Goal: Transaction & Acquisition: Book appointment/travel/reservation

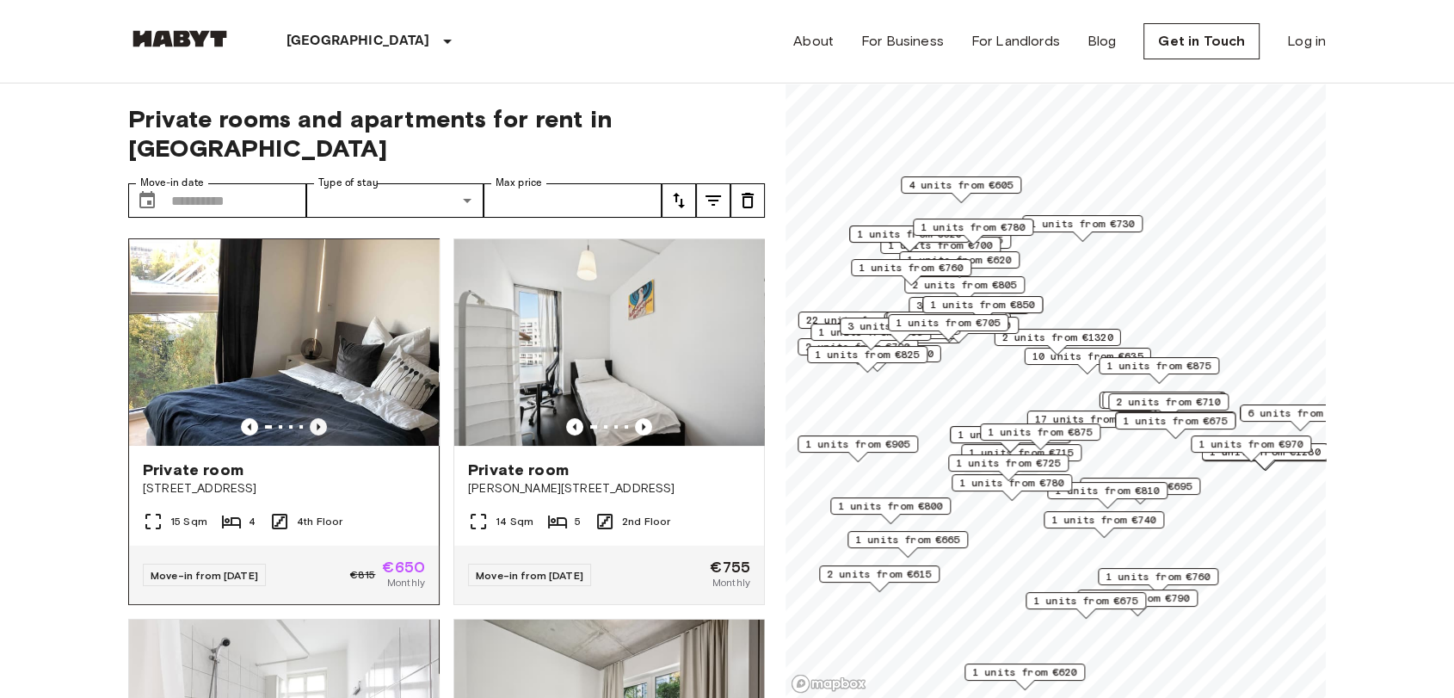
click at [319, 418] on icon "Previous image" at bounding box center [318, 426] width 17 height 17
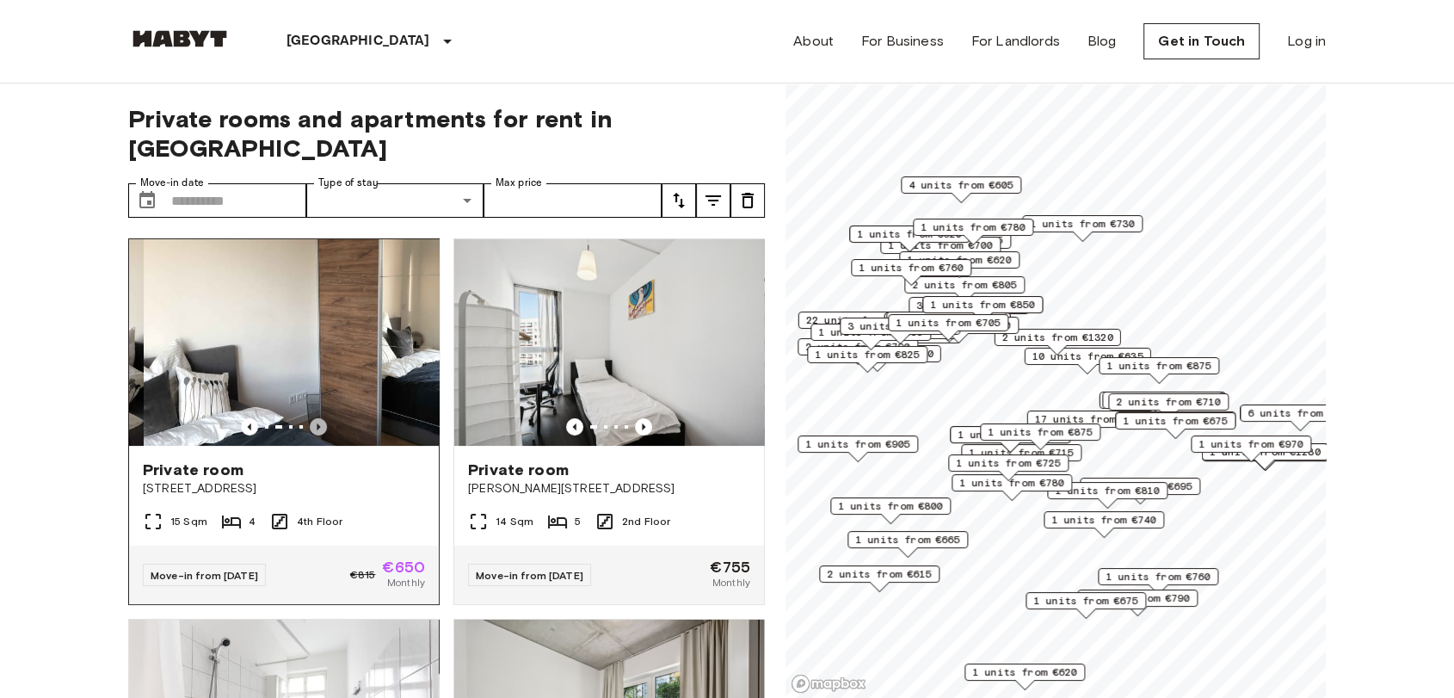
click at [319, 418] on icon "Previous image" at bounding box center [318, 426] width 17 height 17
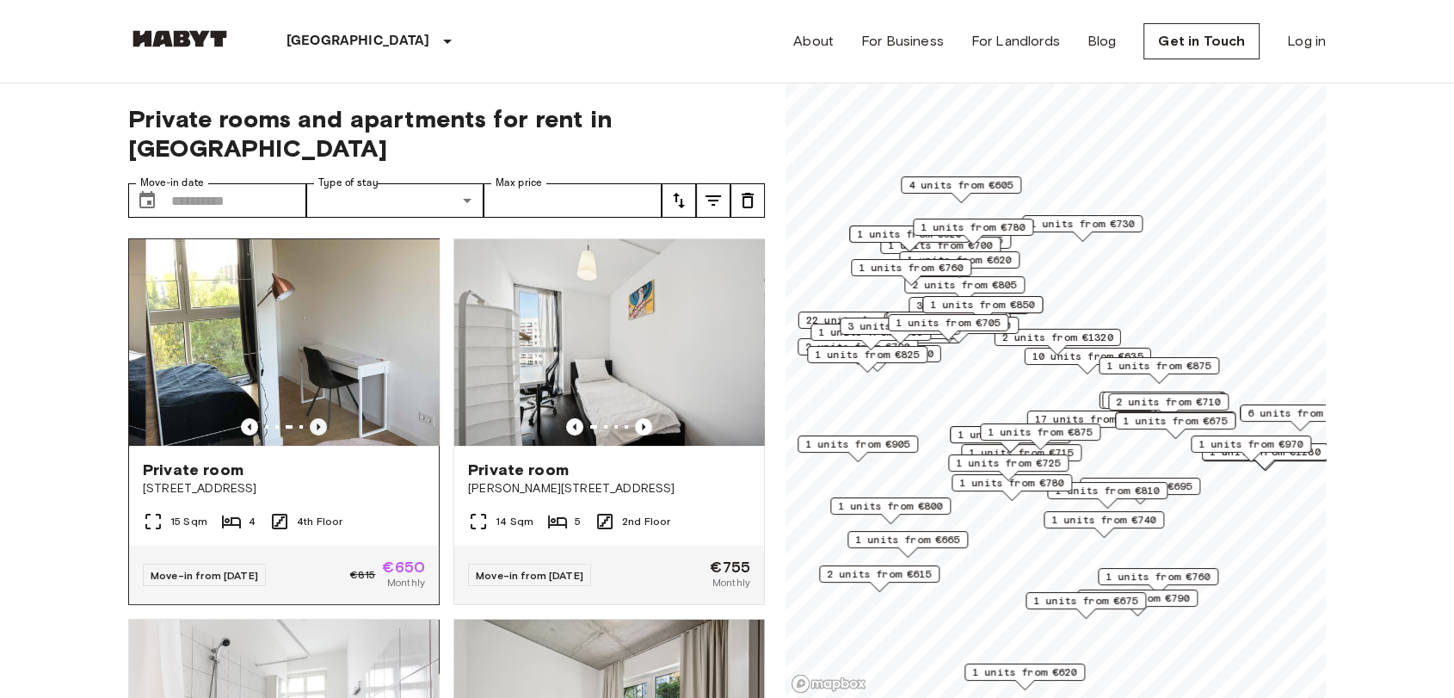
click at [319, 418] on icon "Previous image" at bounding box center [318, 426] width 17 height 17
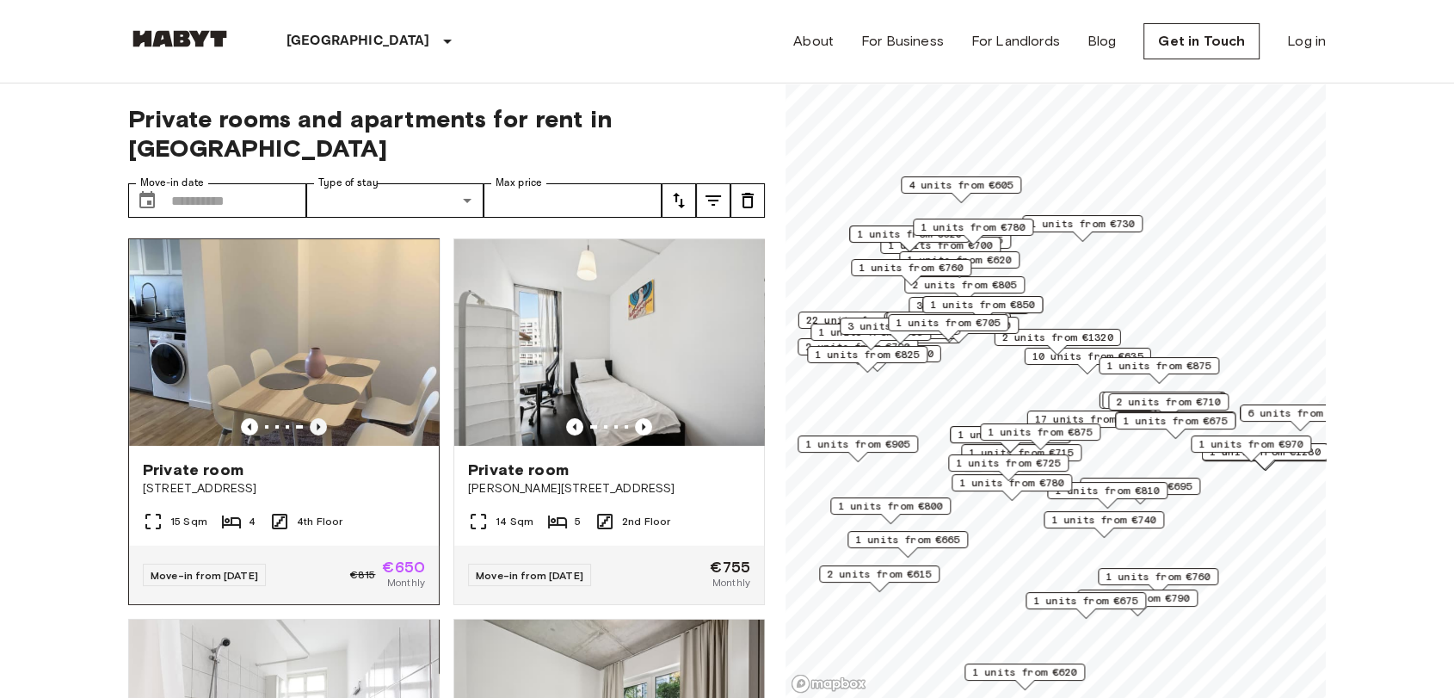
click at [319, 418] on icon "Previous image" at bounding box center [318, 426] width 17 height 17
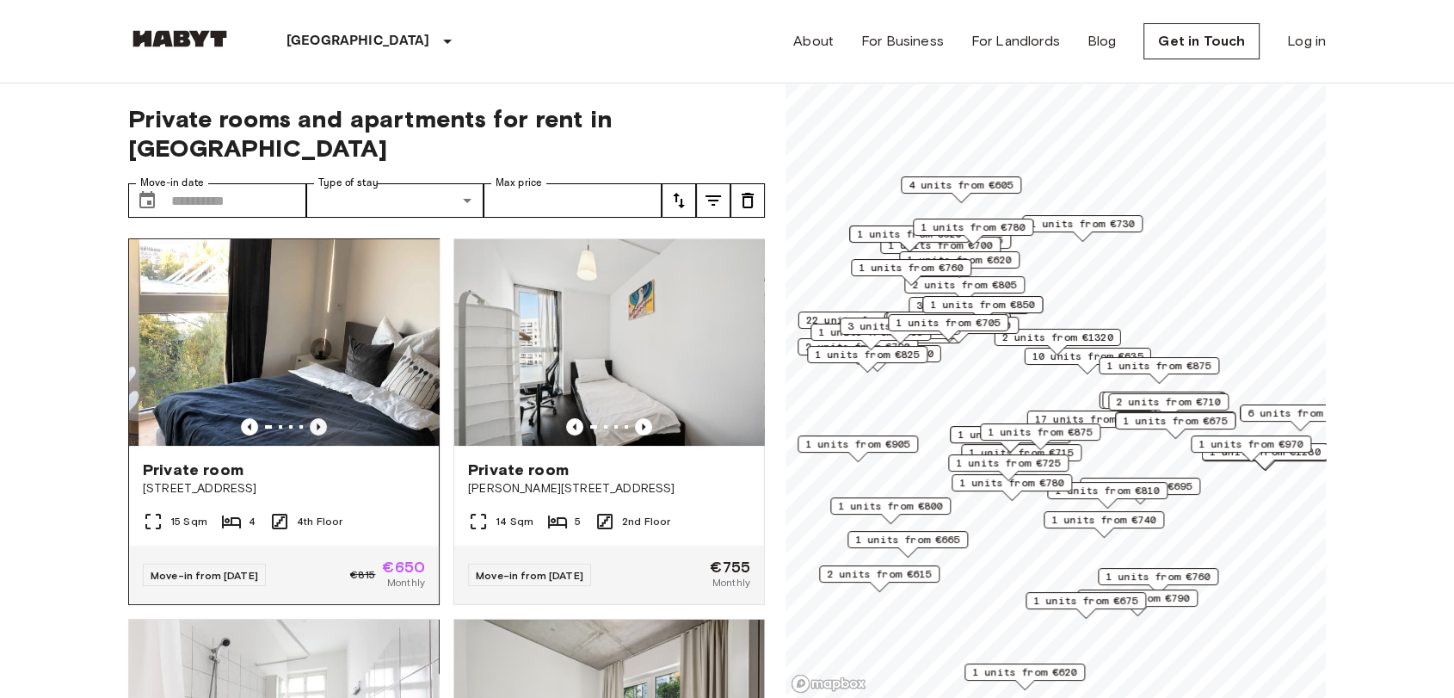
click at [319, 418] on icon "Previous image" at bounding box center [318, 426] width 17 height 17
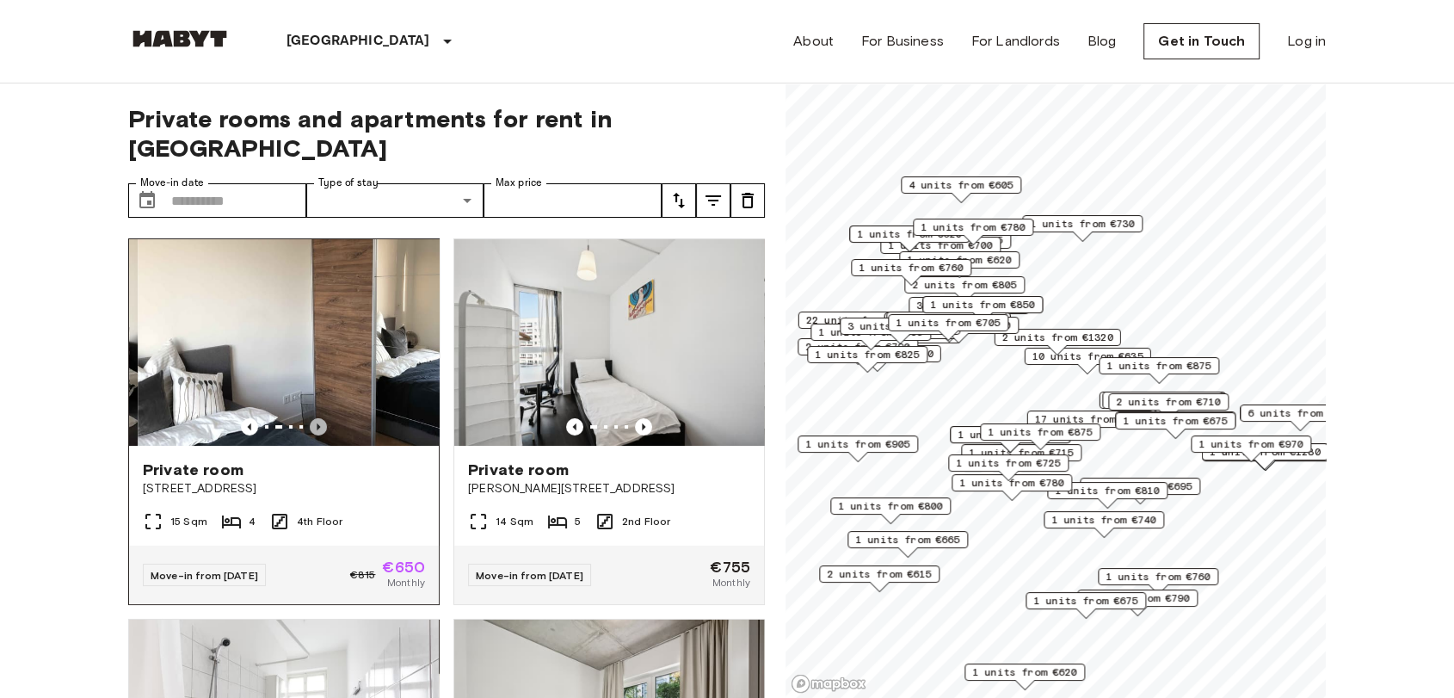
click at [319, 418] on icon "Previous image" at bounding box center [318, 426] width 17 height 17
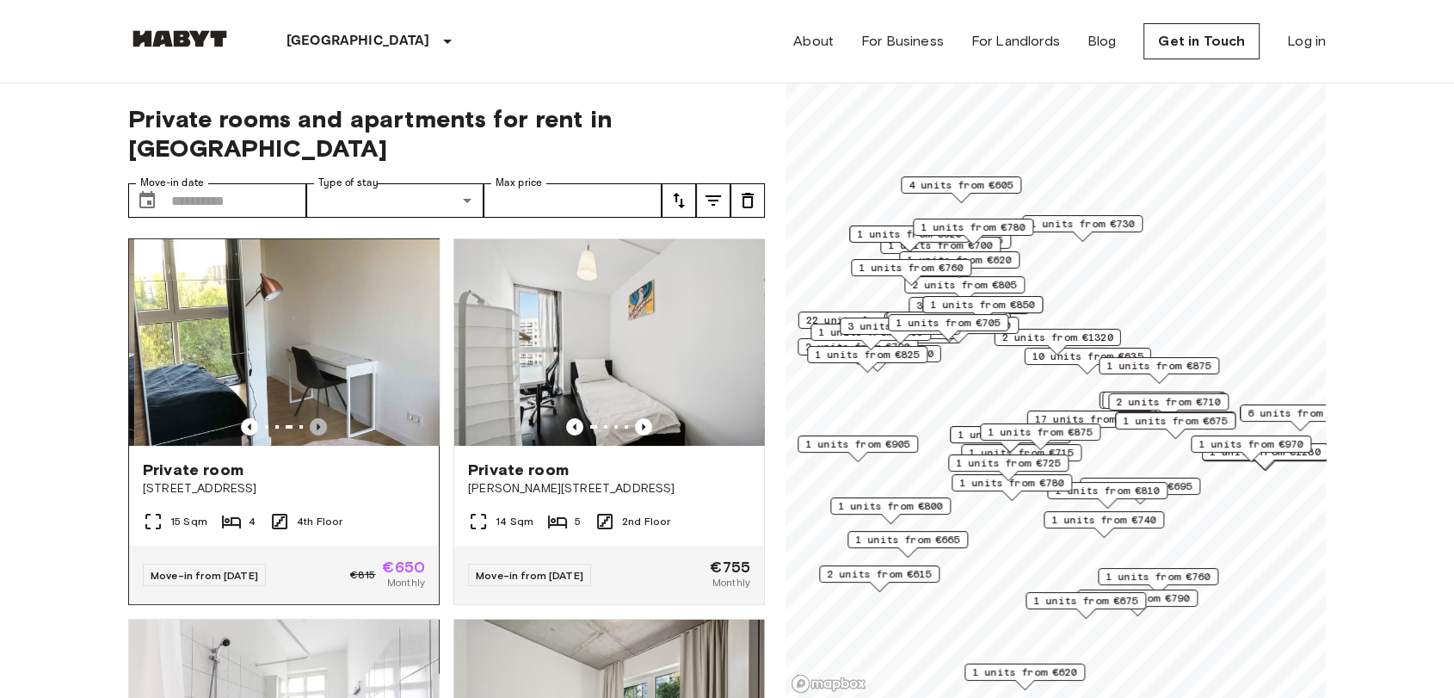
click at [319, 418] on icon "Previous image" at bounding box center [318, 426] width 17 height 17
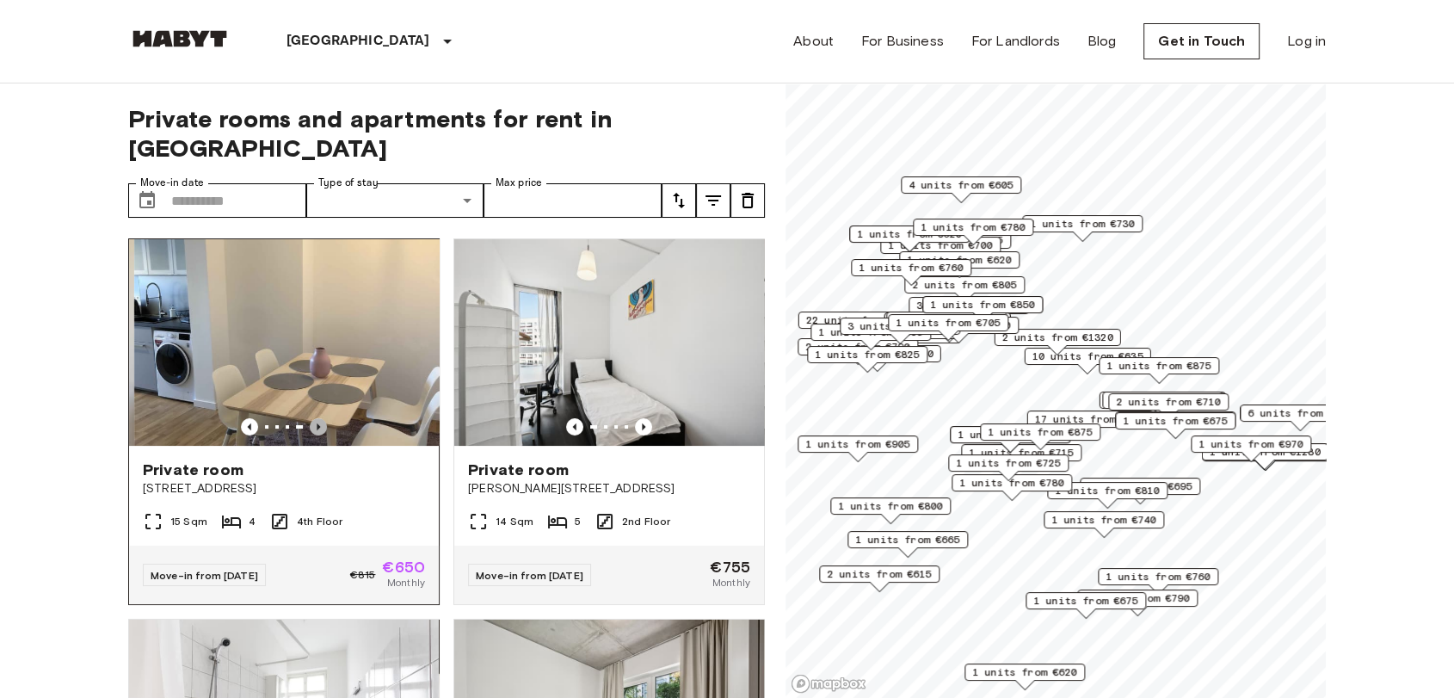
click at [319, 418] on icon "Previous image" at bounding box center [318, 426] width 17 height 17
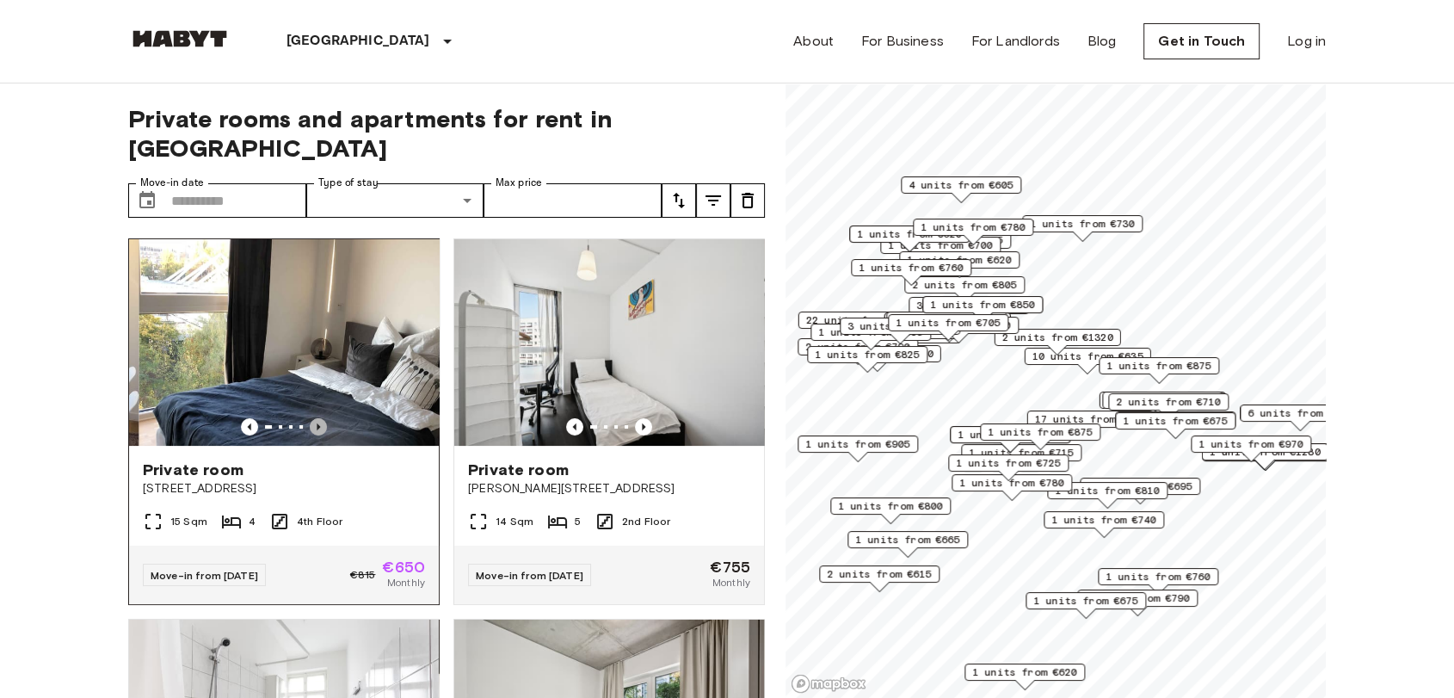
click at [319, 418] on icon "Previous image" at bounding box center [318, 426] width 17 height 17
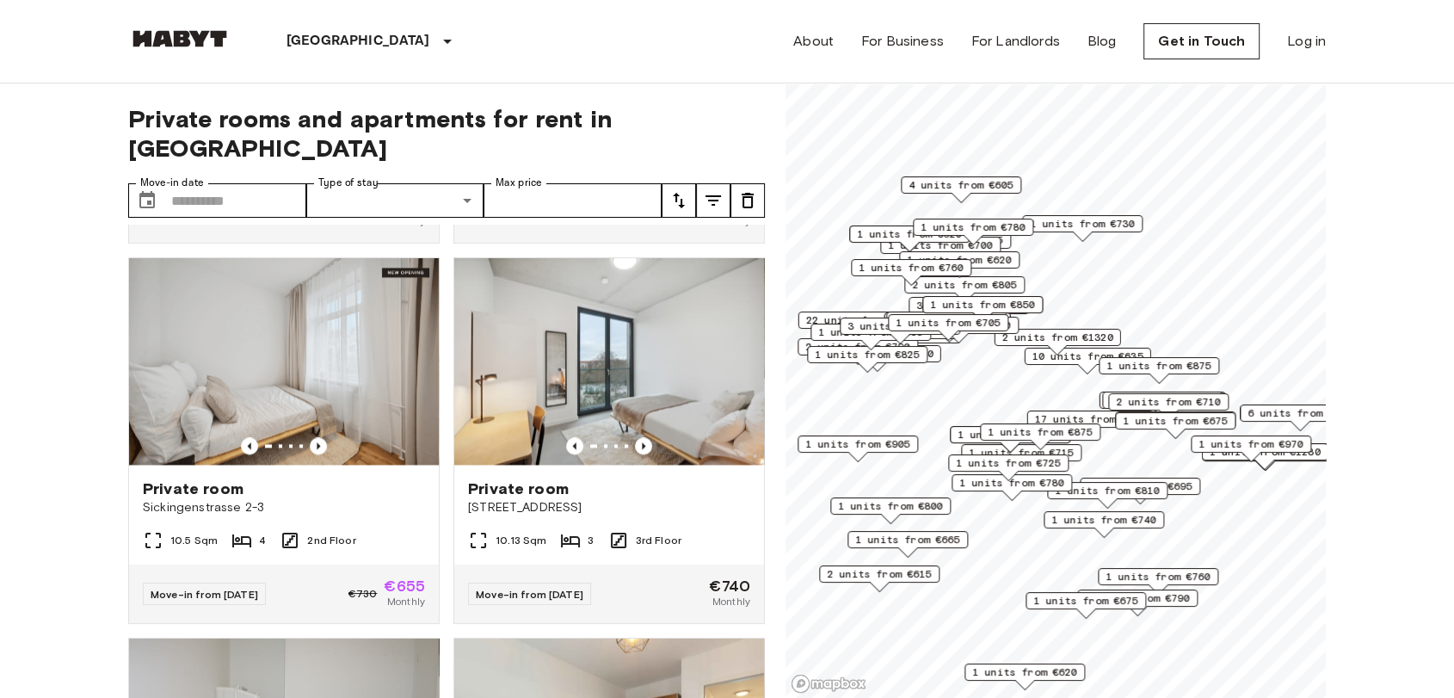
scroll to position [2677, 0]
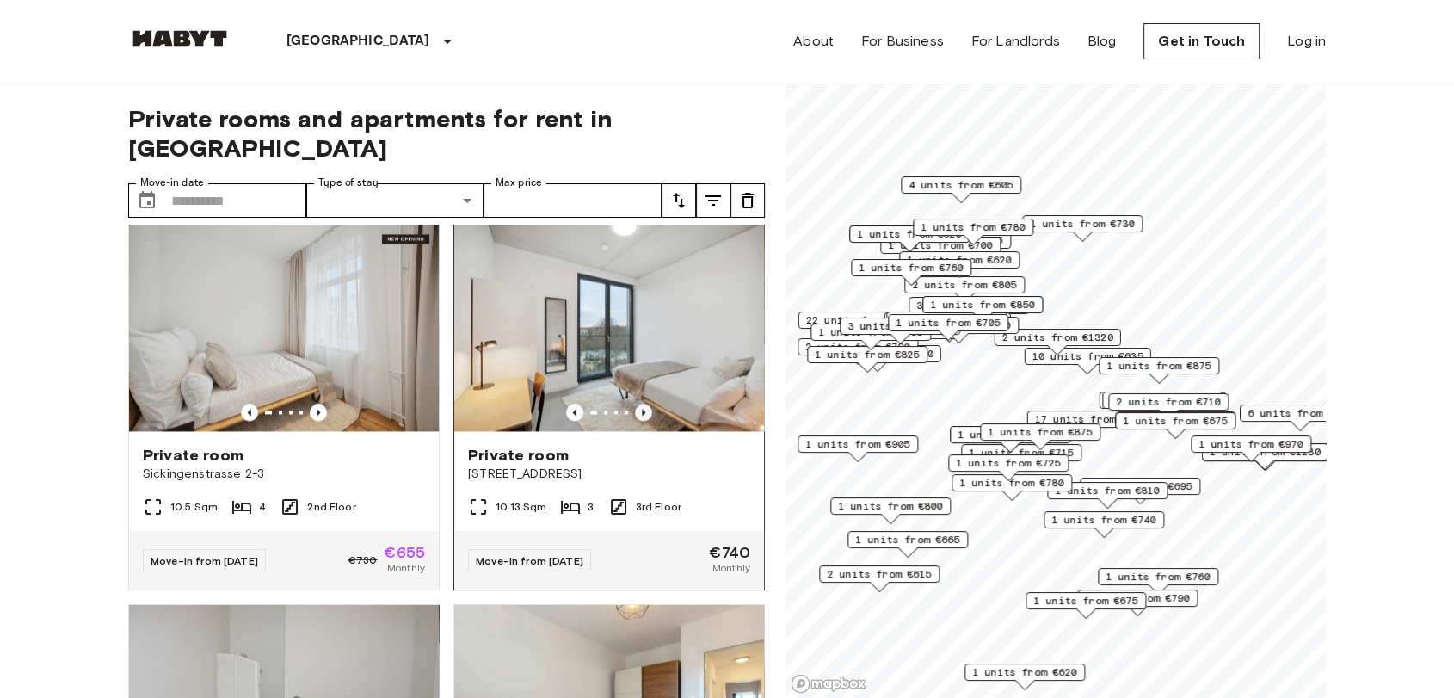
click at [635, 421] on icon "Previous image" at bounding box center [643, 412] width 17 height 17
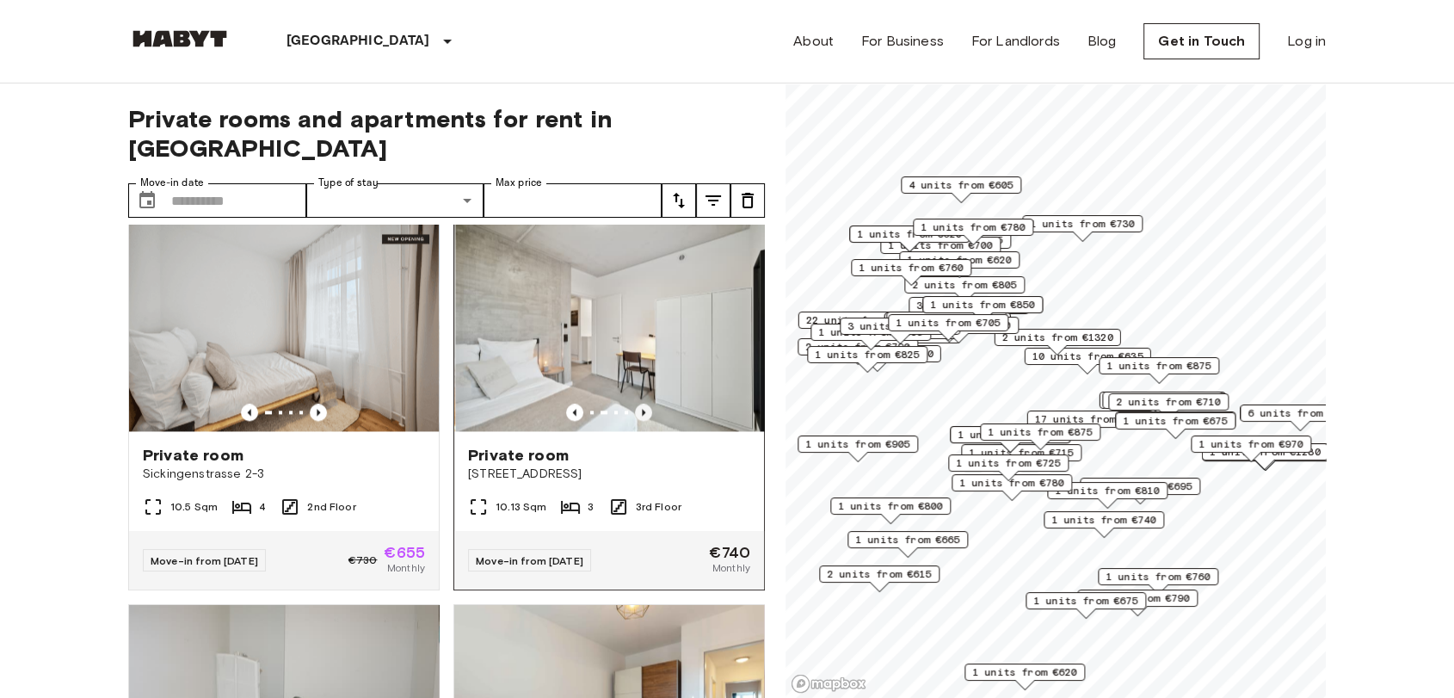
click at [635, 421] on icon "Previous image" at bounding box center [643, 412] width 17 height 17
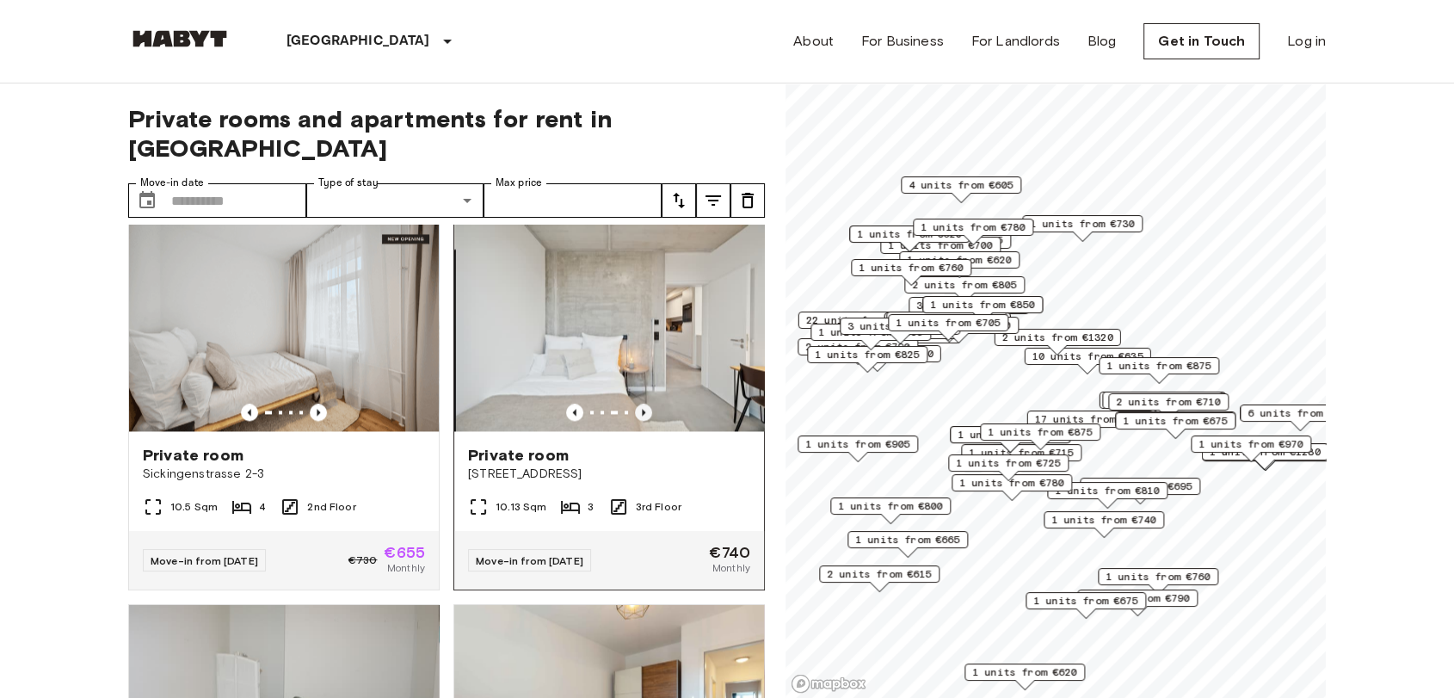
click at [635, 421] on icon "Previous image" at bounding box center [643, 412] width 17 height 17
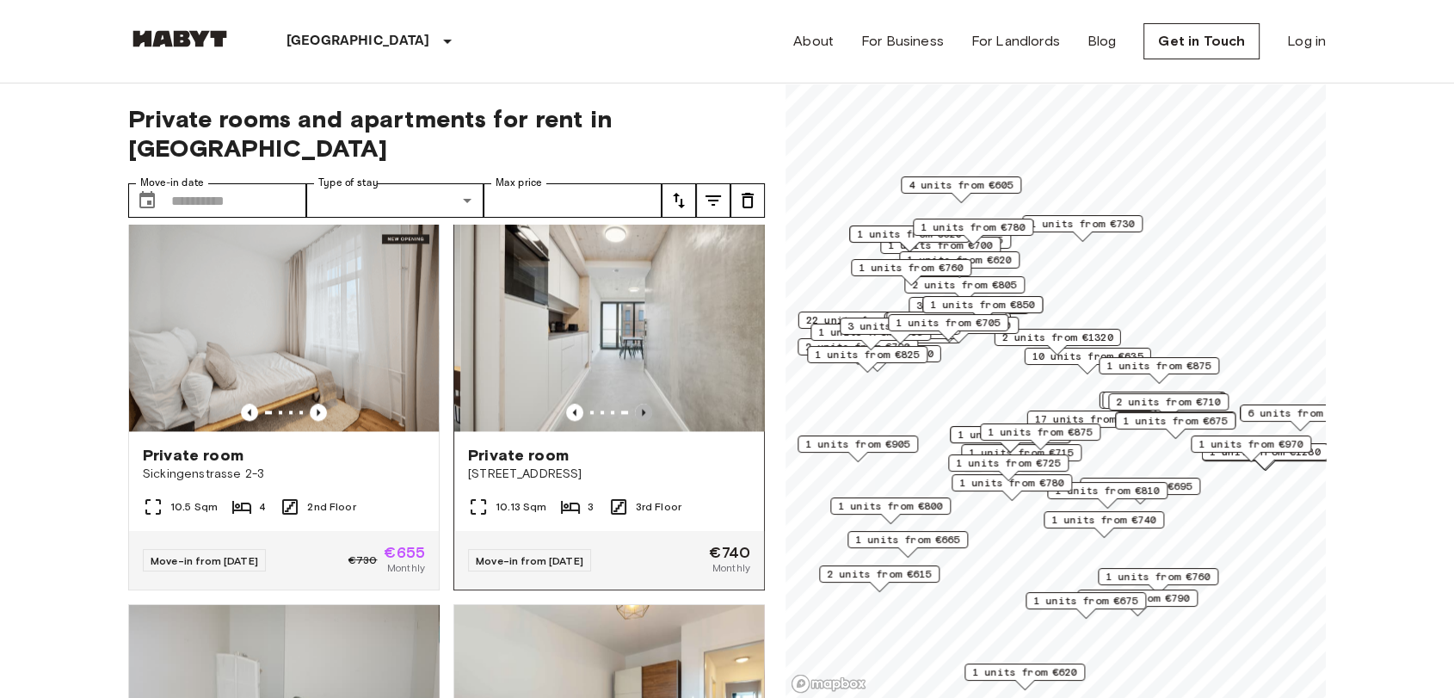
click at [635, 421] on icon "Previous image" at bounding box center [643, 412] width 17 height 17
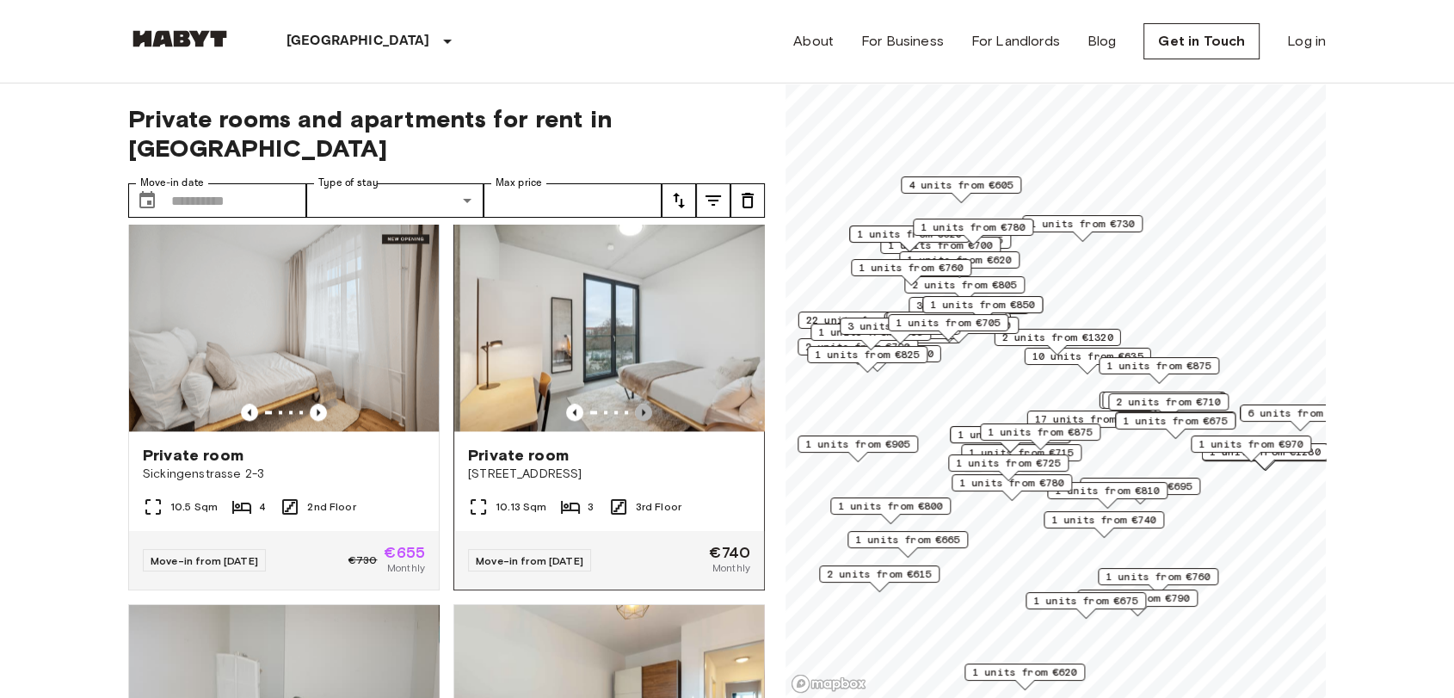
click at [635, 421] on icon "Previous image" at bounding box center [643, 412] width 17 height 17
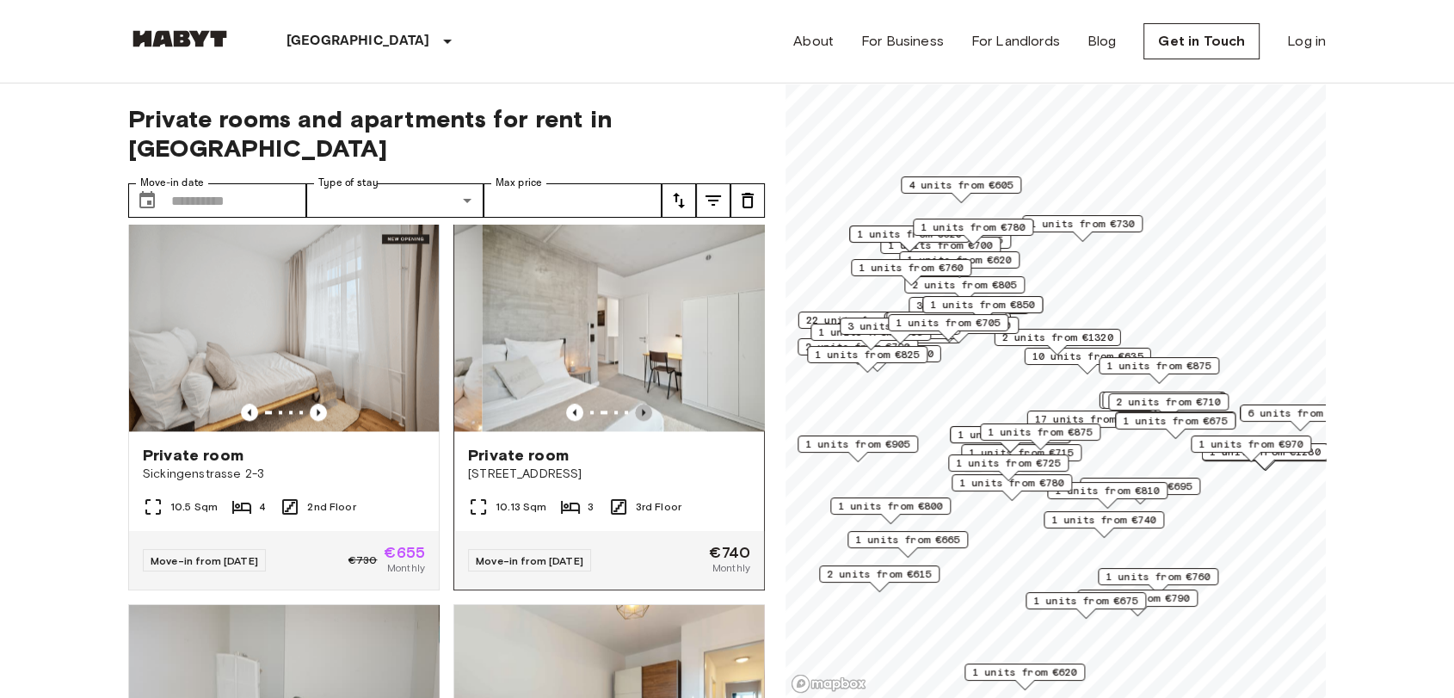
click at [635, 421] on icon "Previous image" at bounding box center [643, 412] width 17 height 17
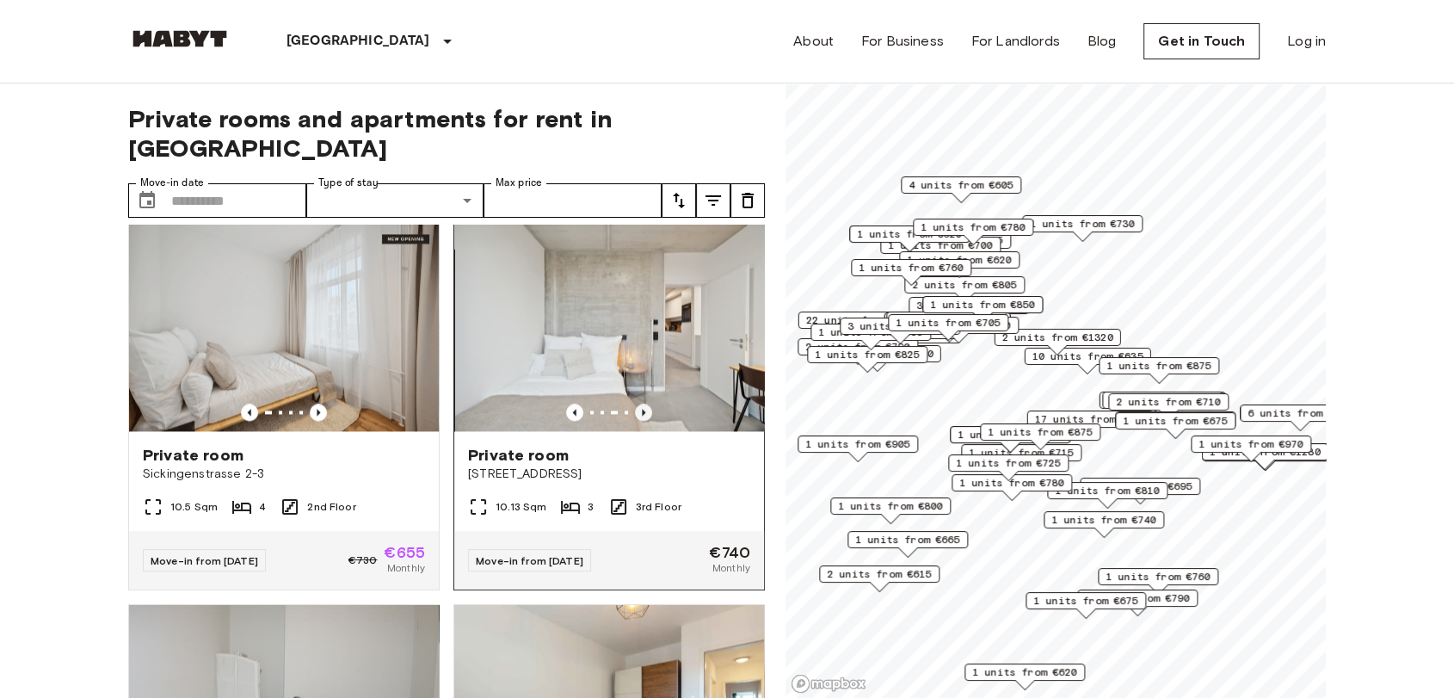
click at [635, 421] on icon "Previous image" at bounding box center [643, 412] width 17 height 17
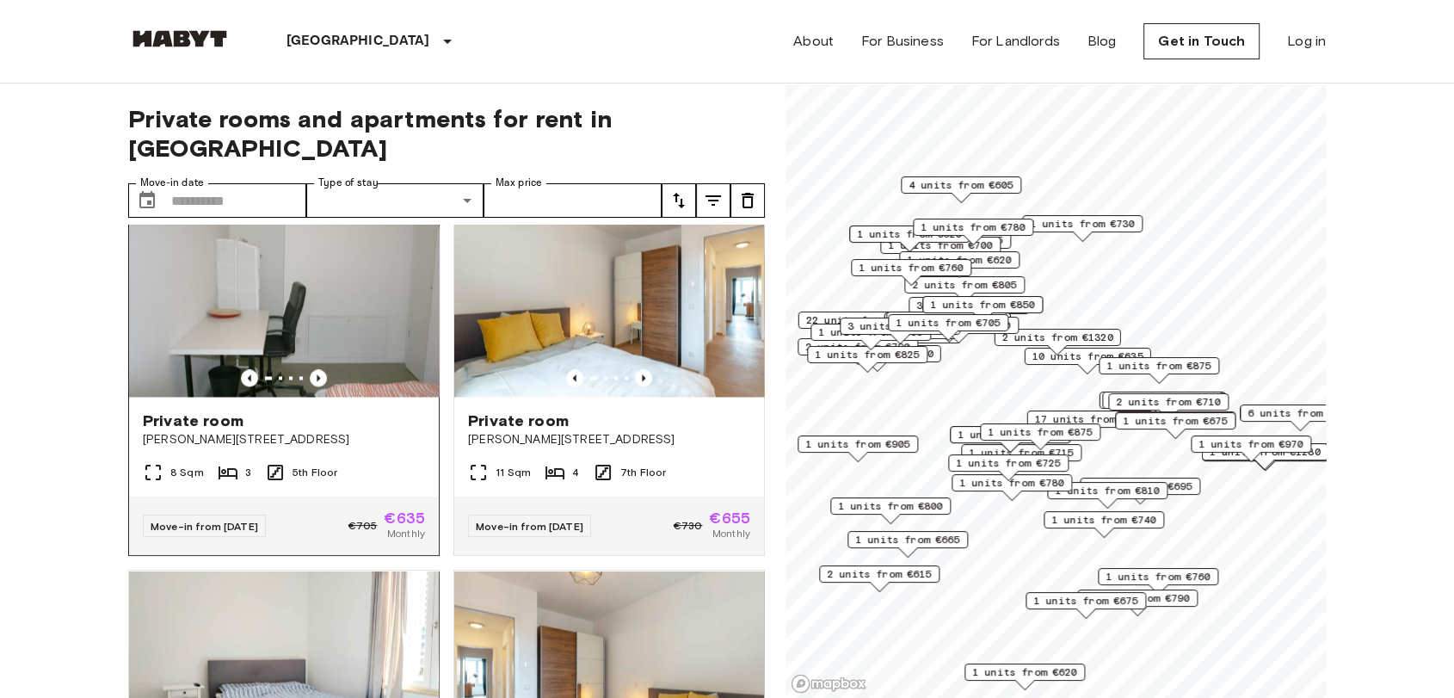
scroll to position [3059, 0]
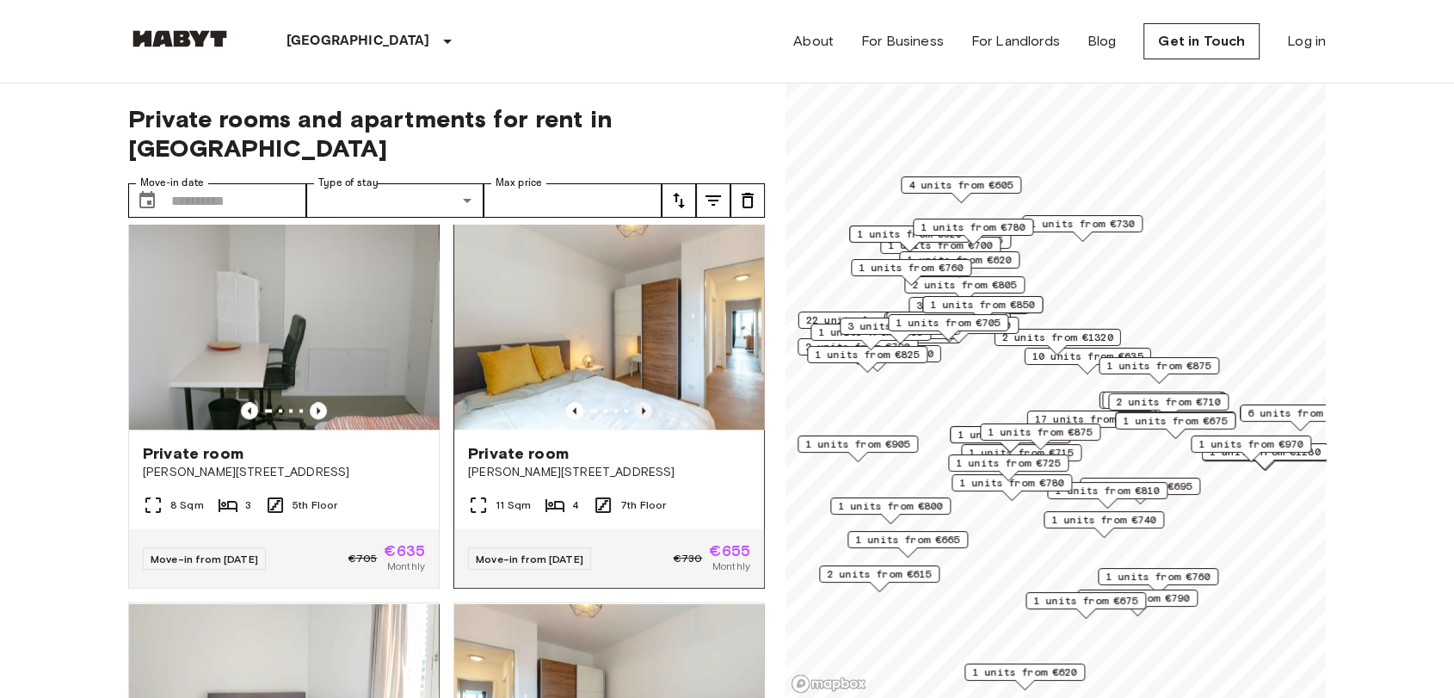
click at [642, 414] on icon "Previous image" at bounding box center [643, 410] width 3 height 7
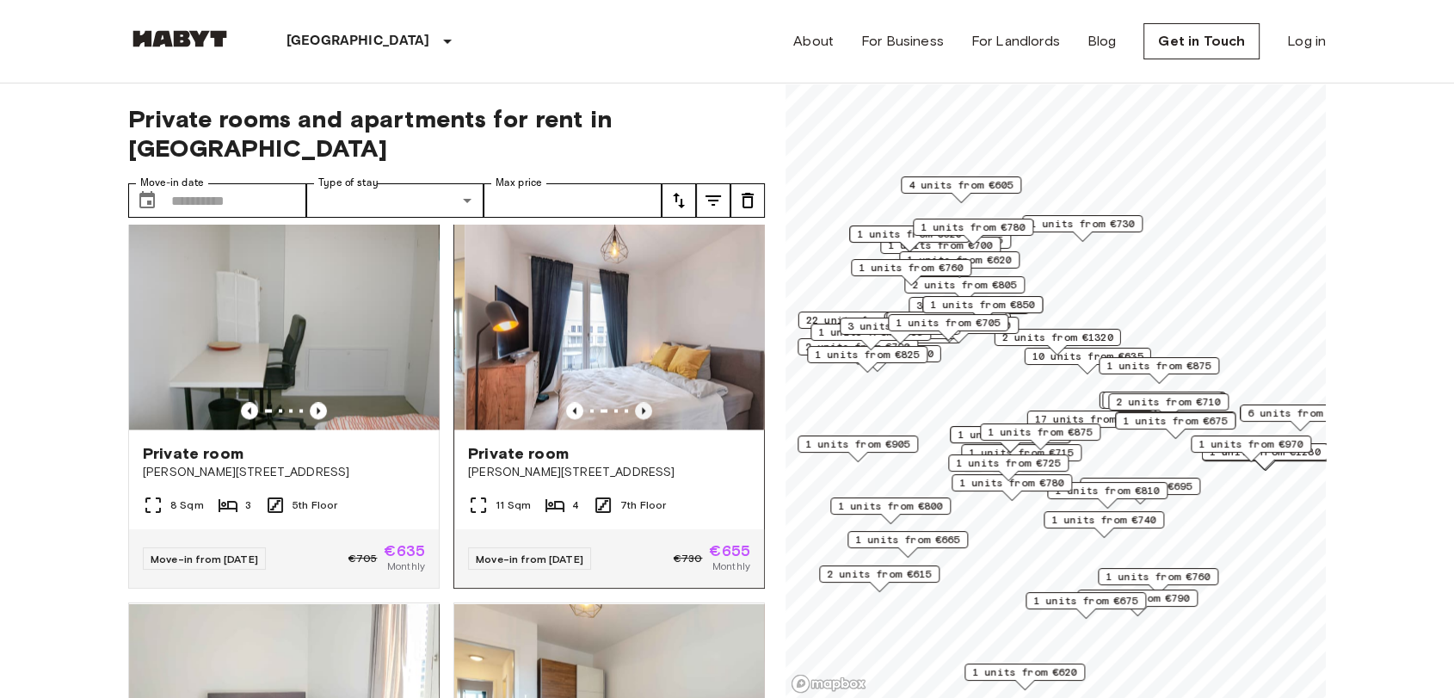
click at [642, 414] on icon "Previous image" at bounding box center [643, 410] width 3 height 7
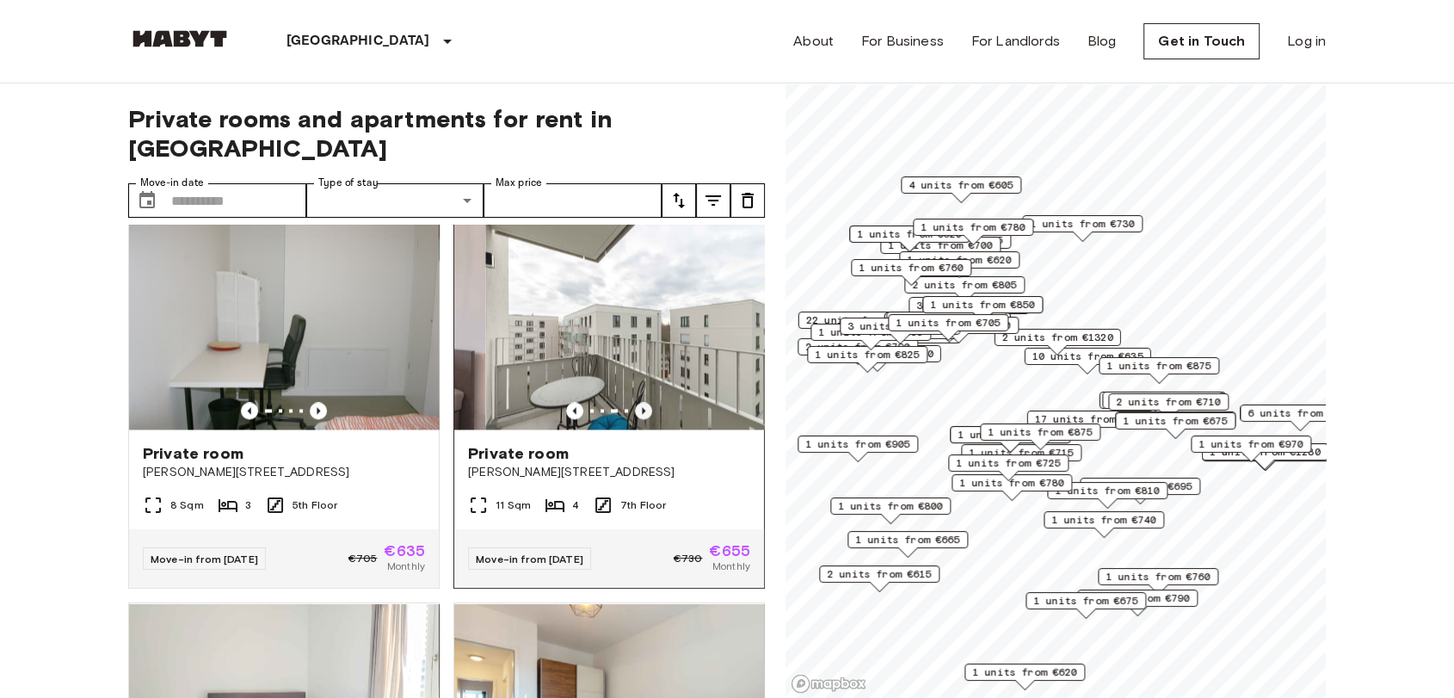
click at [642, 414] on icon "Previous image" at bounding box center [643, 410] width 3 height 7
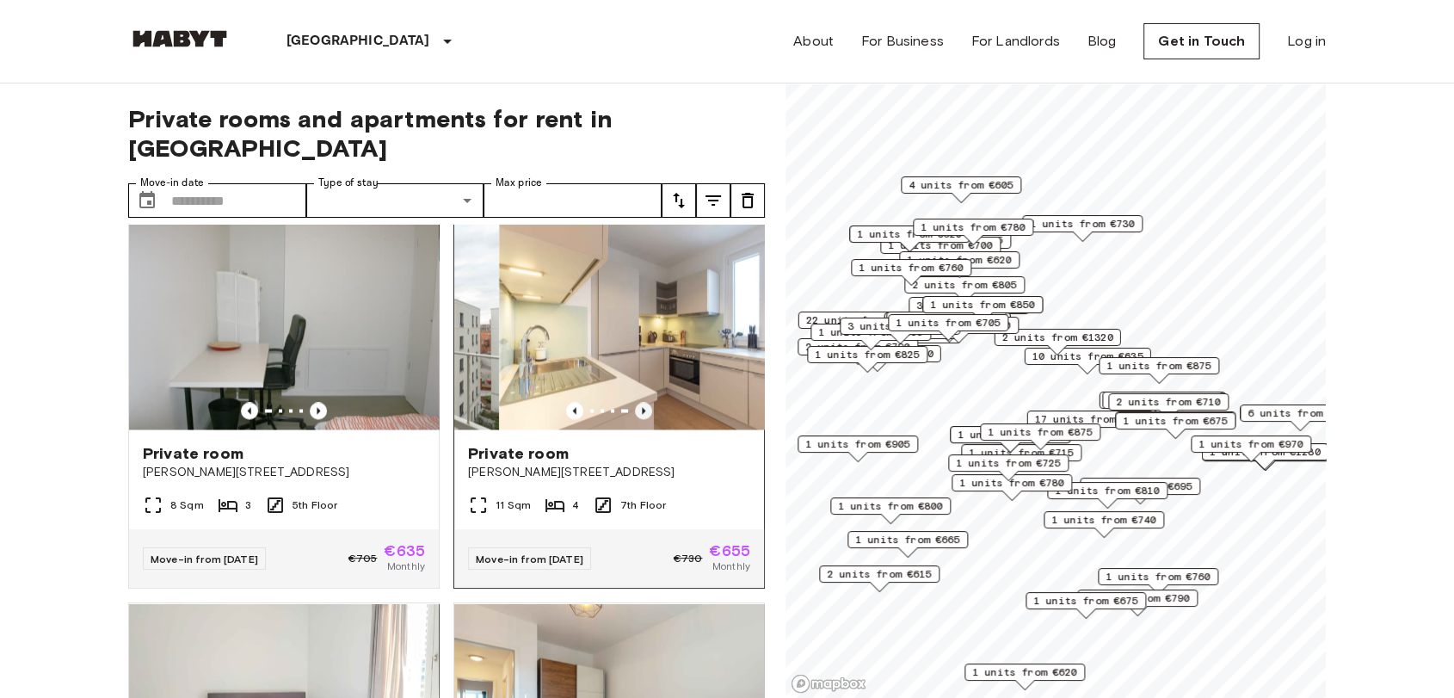
click at [642, 414] on icon "Previous image" at bounding box center [643, 410] width 3 height 7
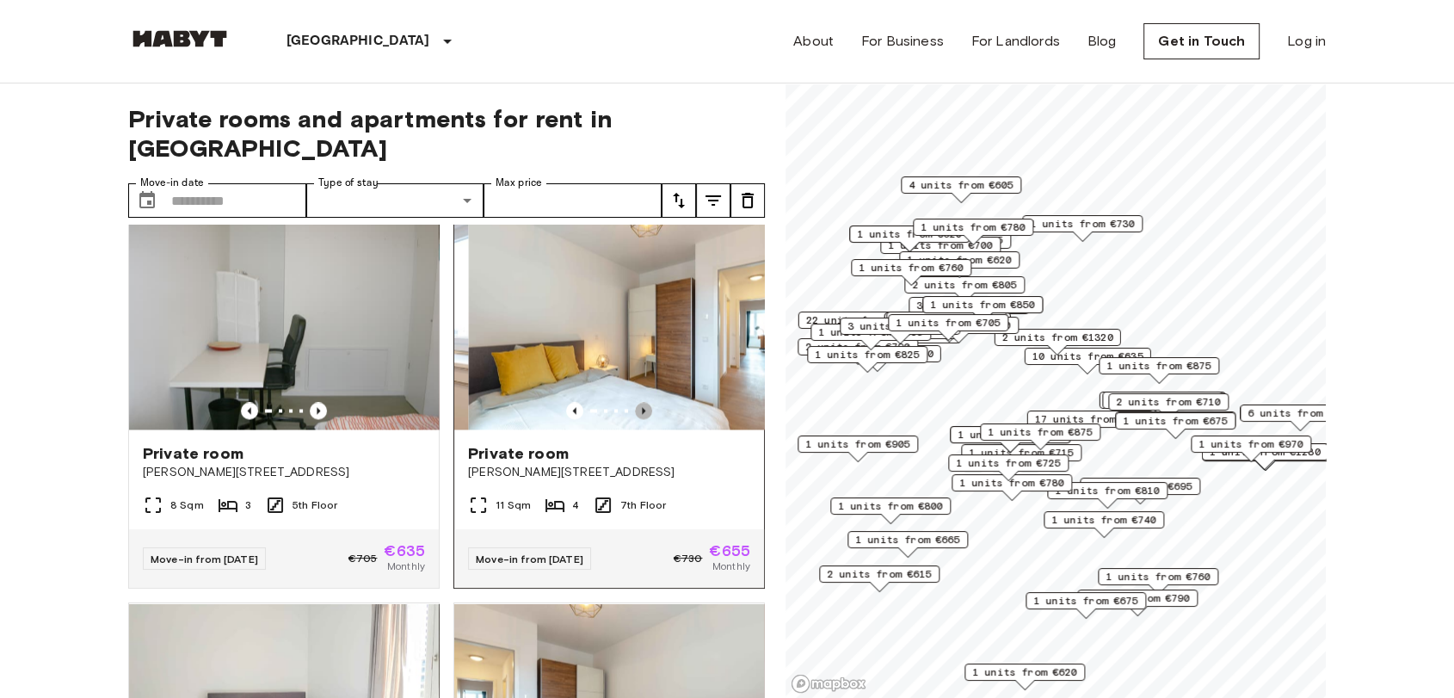
click at [642, 414] on icon "Previous image" at bounding box center [643, 410] width 3 height 7
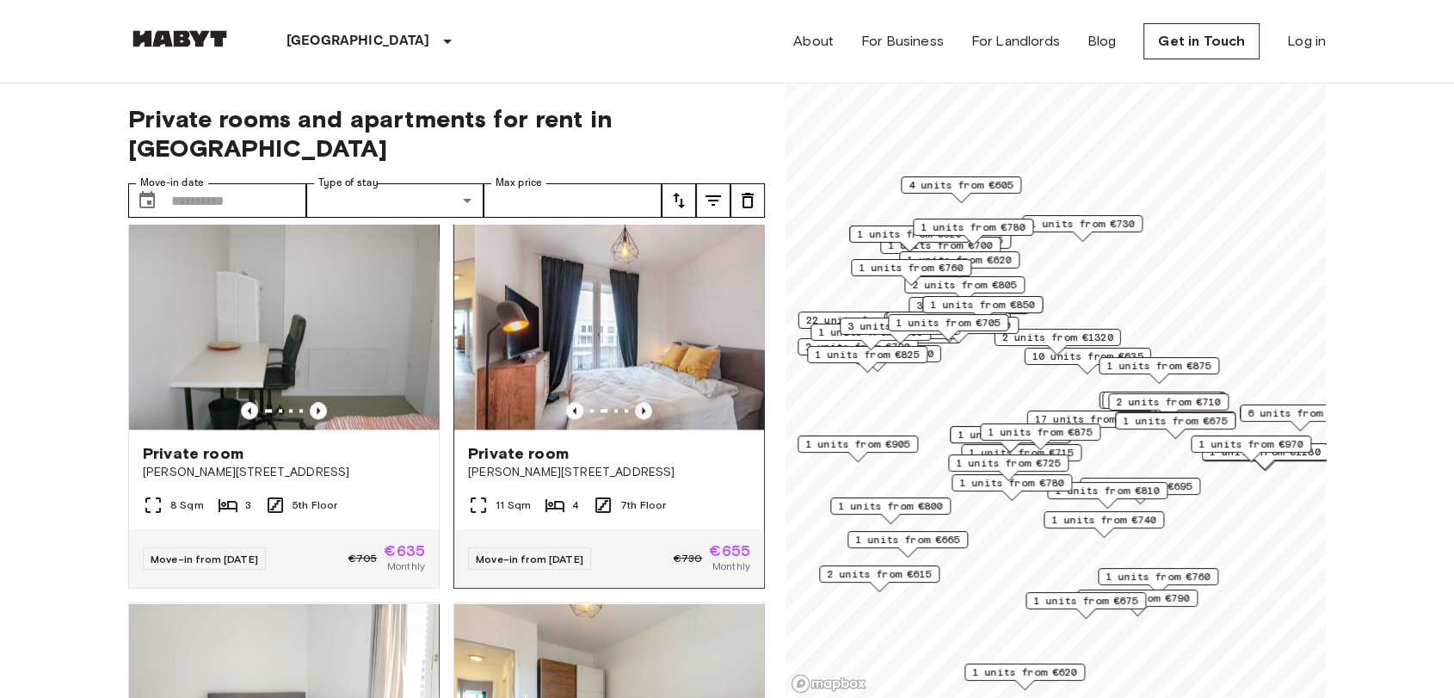
click at [642, 414] on icon "Previous image" at bounding box center [643, 410] width 3 height 7
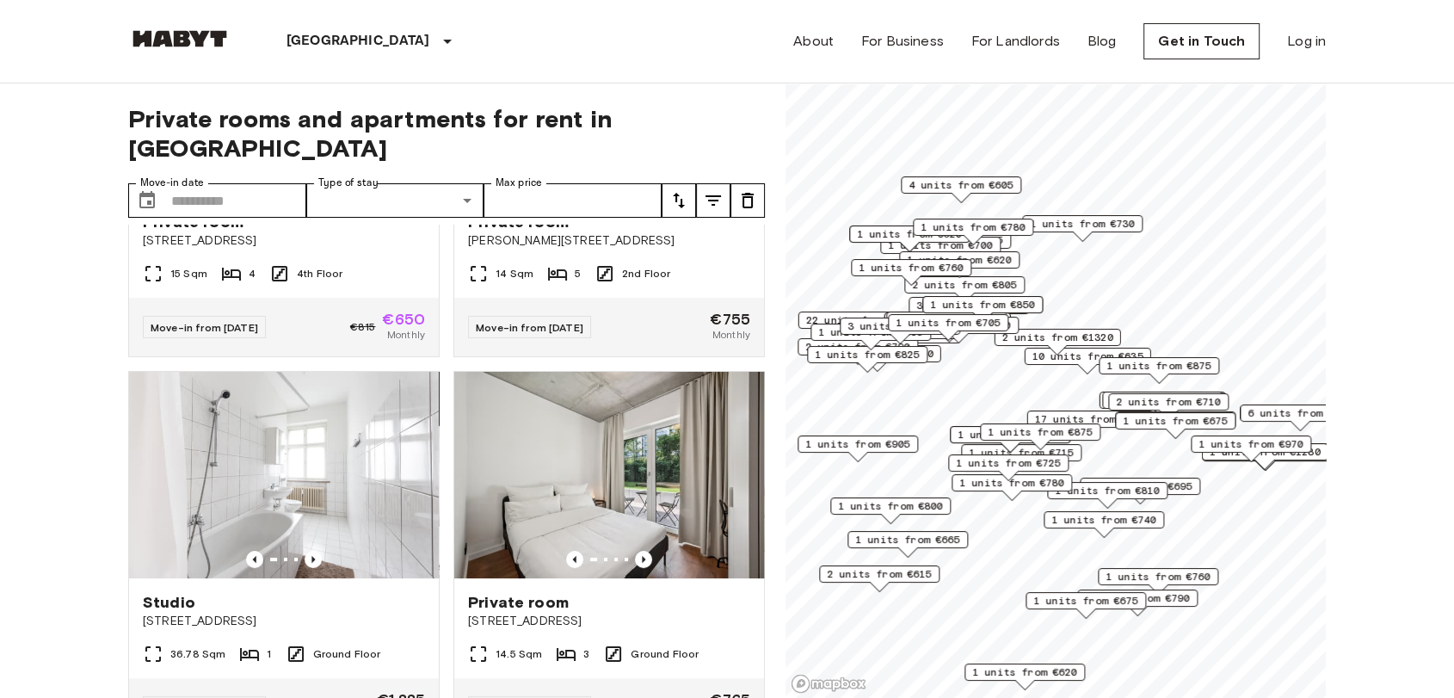
scroll to position [0, 0]
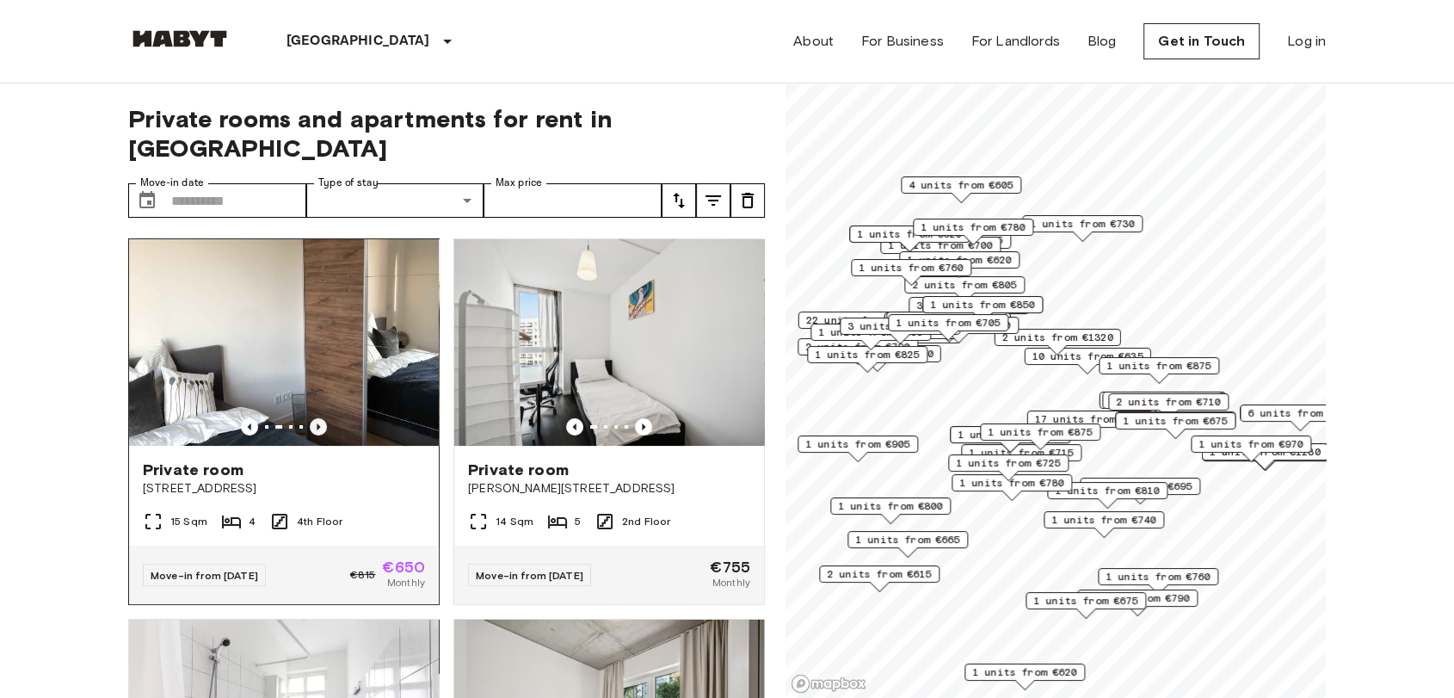
click at [310, 418] on icon "Previous image" at bounding box center [318, 426] width 17 height 17
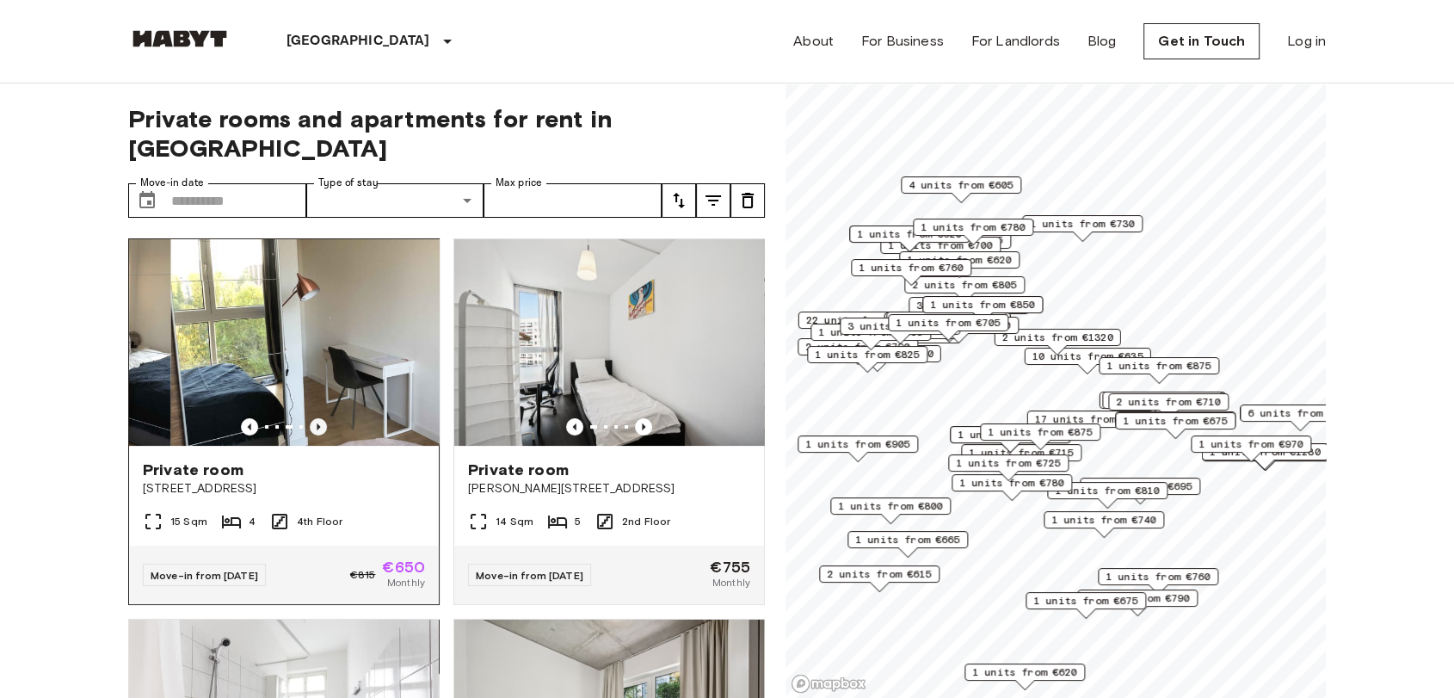
click at [310, 418] on icon "Previous image" at bounding box center [318, 426] width 17 height 17
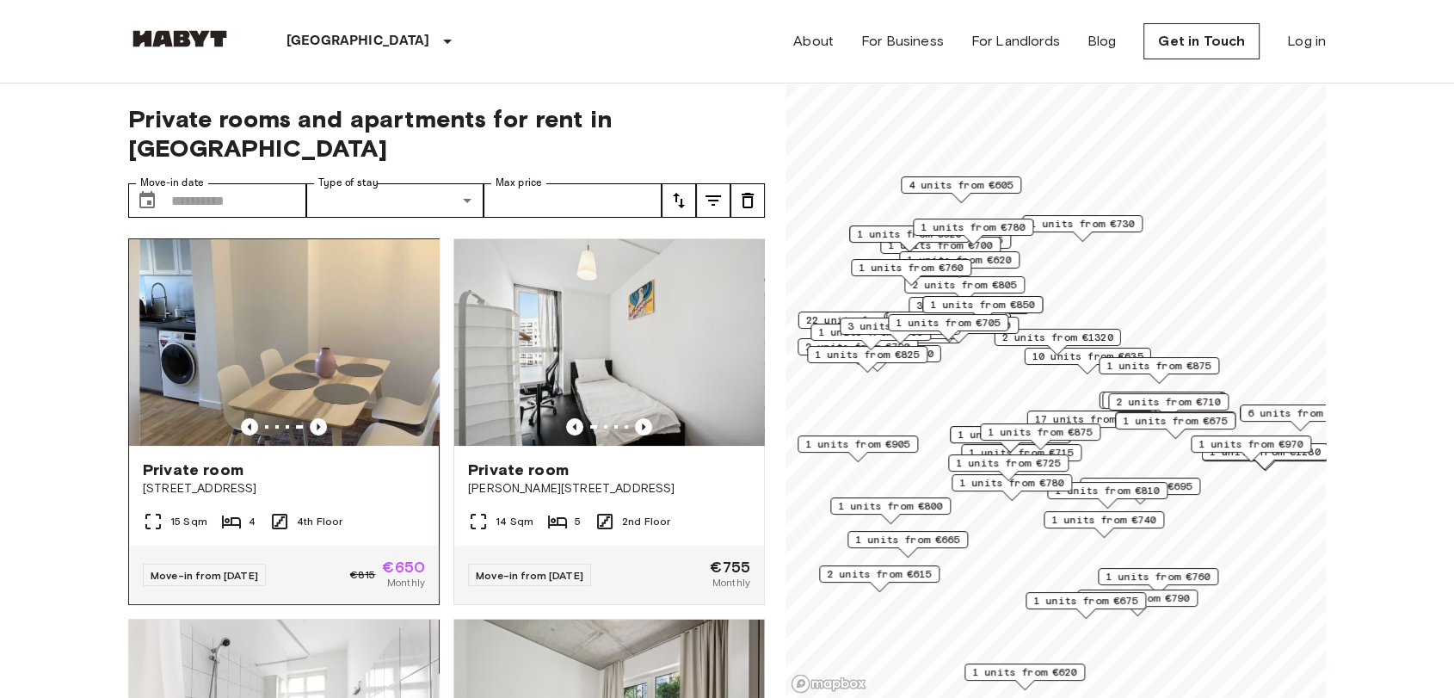
click at [201, 459] on span "Private room" at bounding box center [193, 469] width 101 height 21
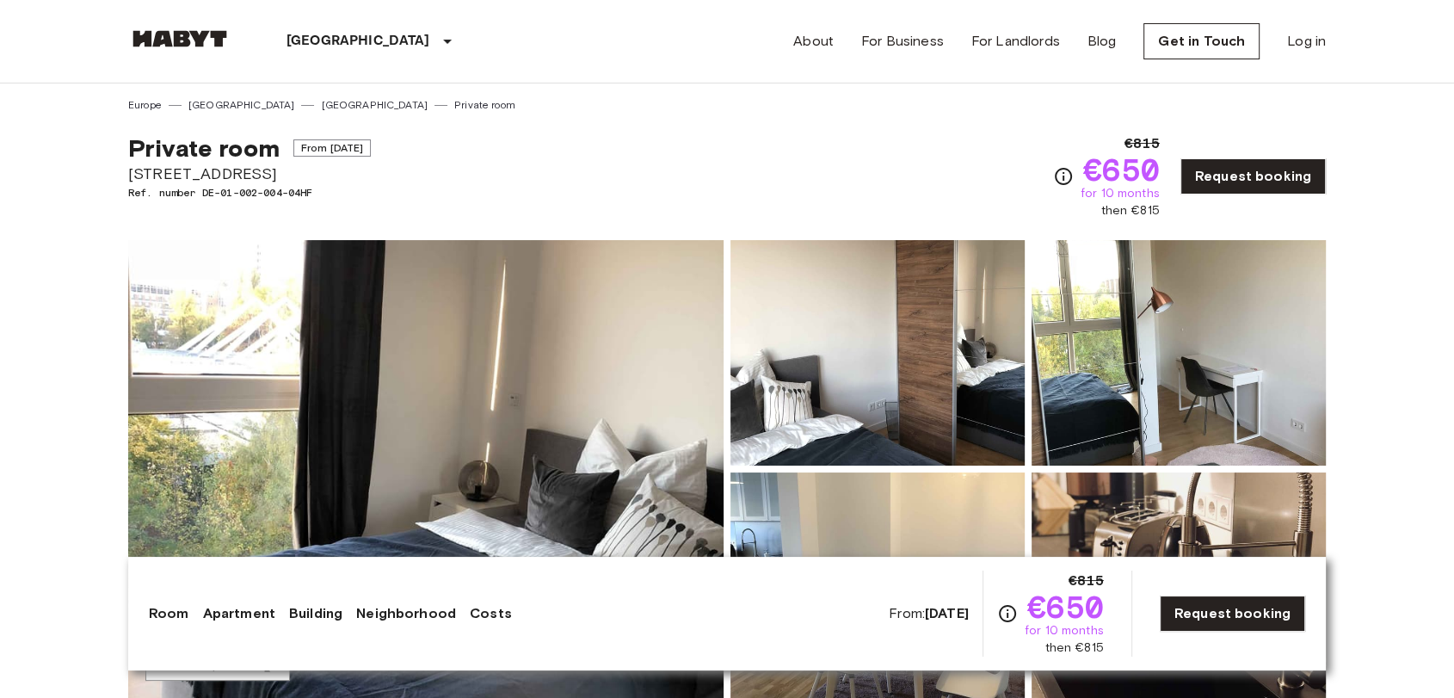
click at [452, 326] on img at bounding box center [425, 469] width 595 height 458
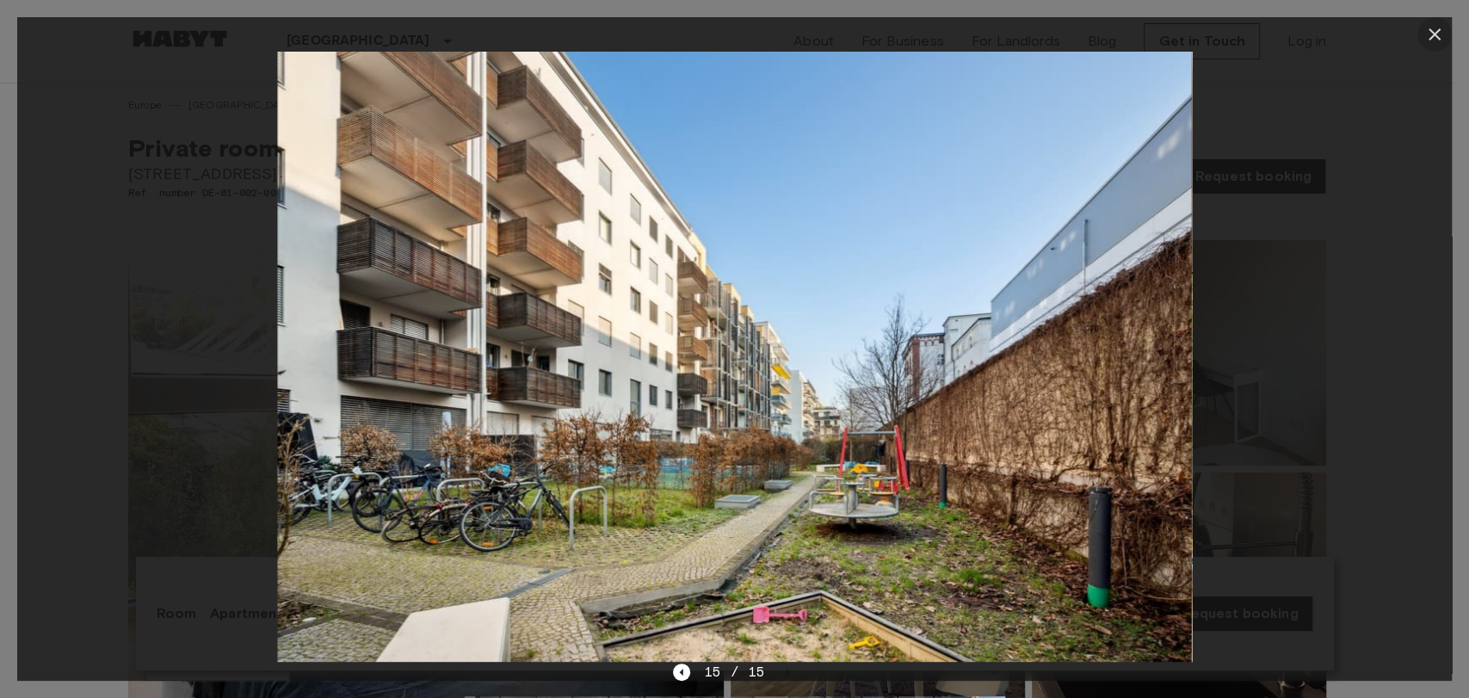
click at [1432, 37] on icon "button" at bounding box center [1434, 34] width 12 height 12
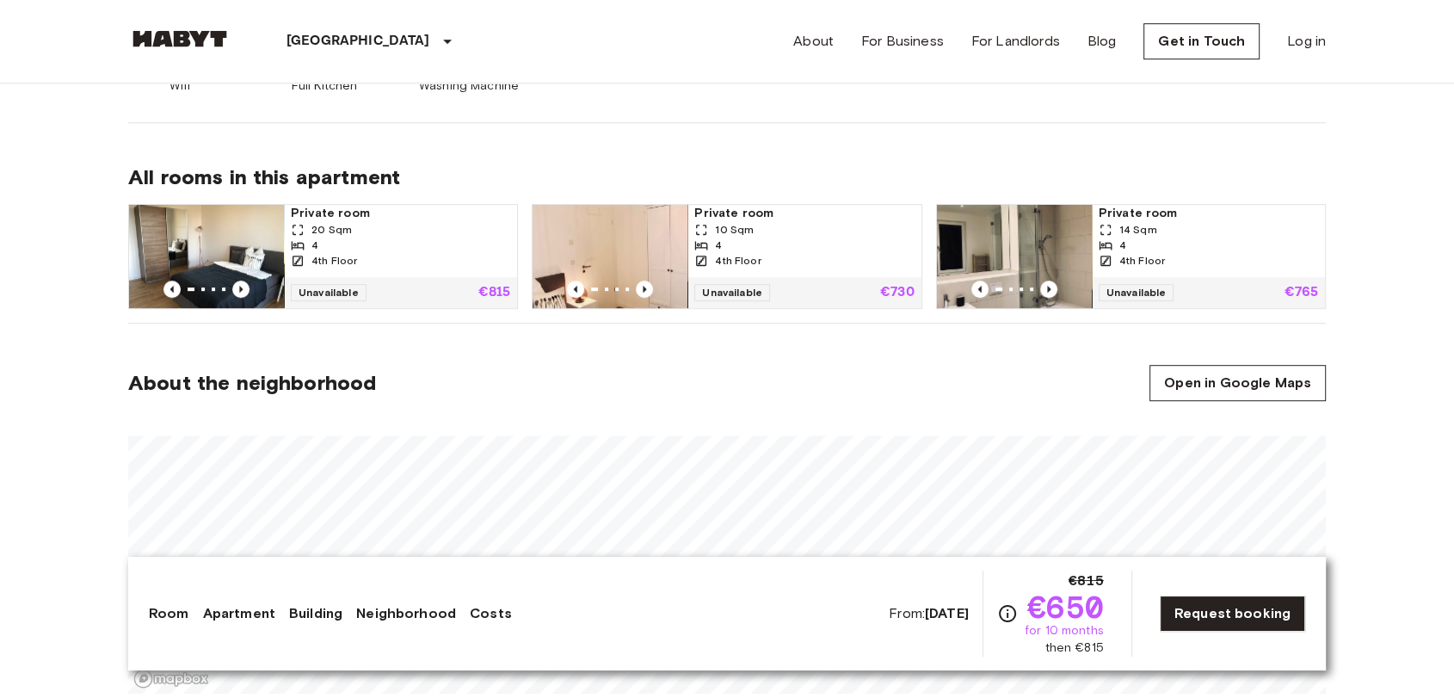
scroll to position [860, 0]
